Goal: Information Seeking & Learning: Learn about a topic

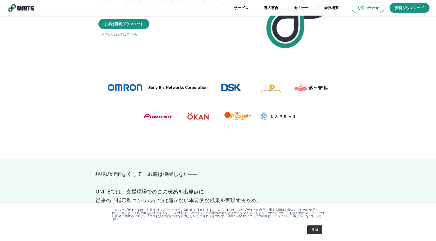
scroll to position [73, 0]
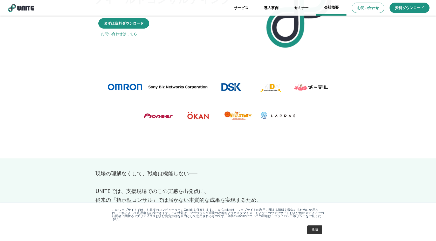
click at [331, 8] on link "会社概要" at bounding box center [331, 8] width 30 height 16
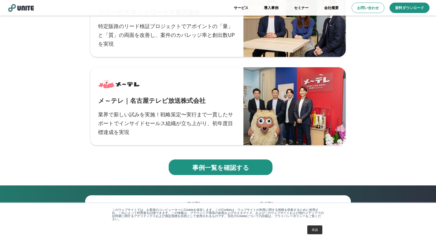
scroll to position [1961, 0]
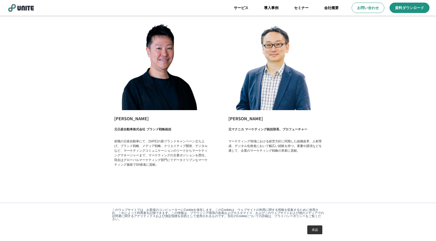
scroll to position [816, 0]
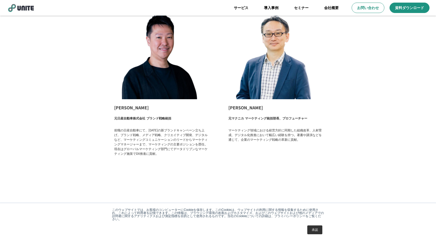
click at [314, 232] on link "承認" at bounding box center [314, 229] width 15 height 9
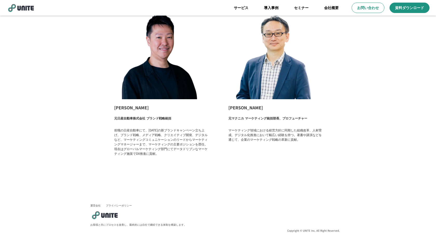
click at [98, 205] on link "運営会社" at bounding box center [95, 206] width 10 height 4
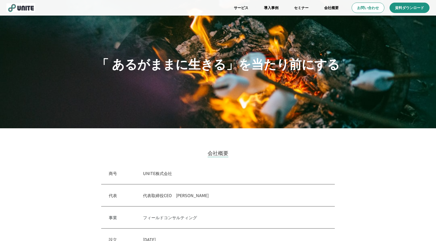
scroll to position [0, 0]
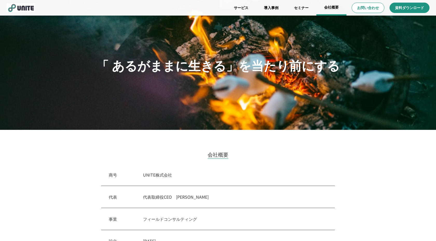
click at [334, 10] on link "会社概要" at bounding box center [331, 8] width 30 height 16
click at [305, 10] on link "セミナー" at bounding box center [301, 8] width 30 height 16
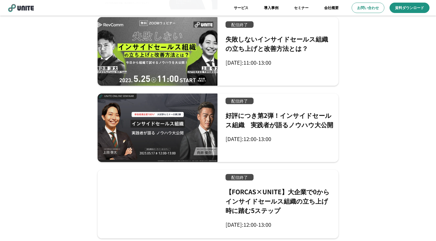
scroll to position [151, 0]
